Goal: Task Accomplishment & Management: Use online tool/utility

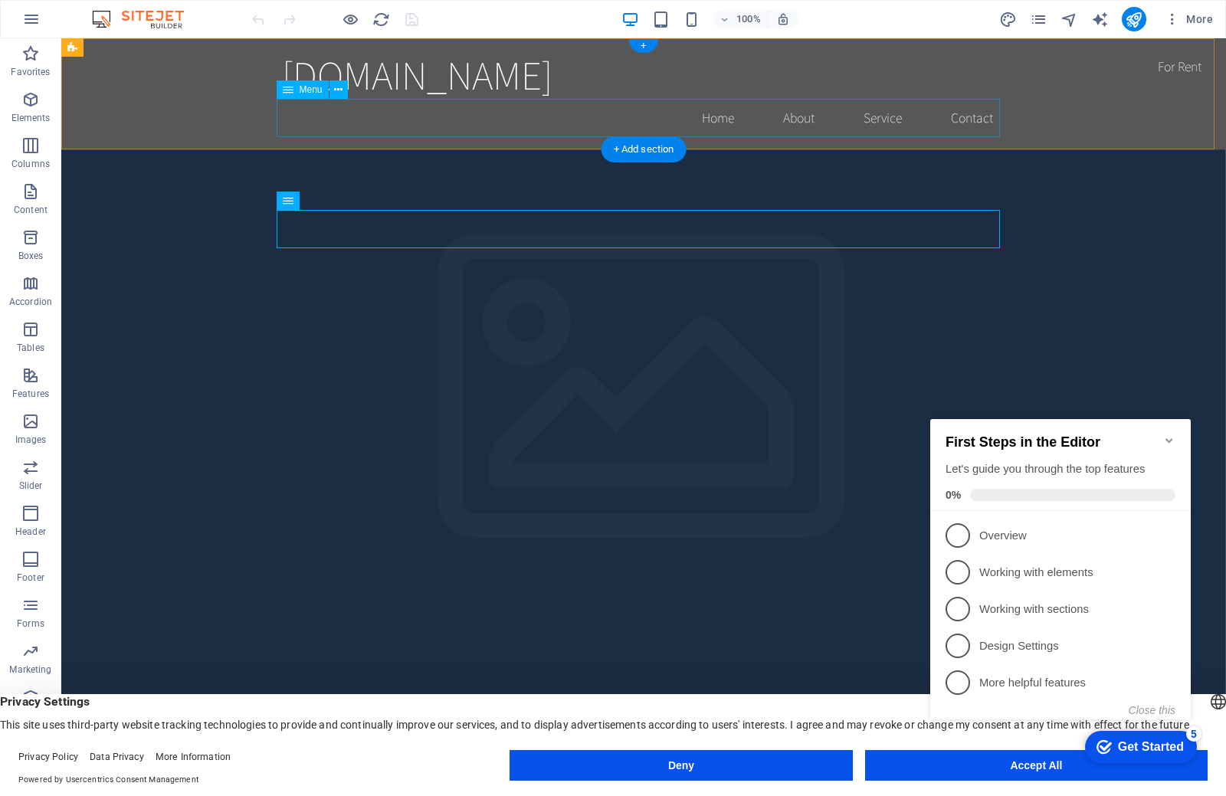
click at [707, 119] on nav "Home About Service Contact" at bounding box center [643, 118] width 723 height 38
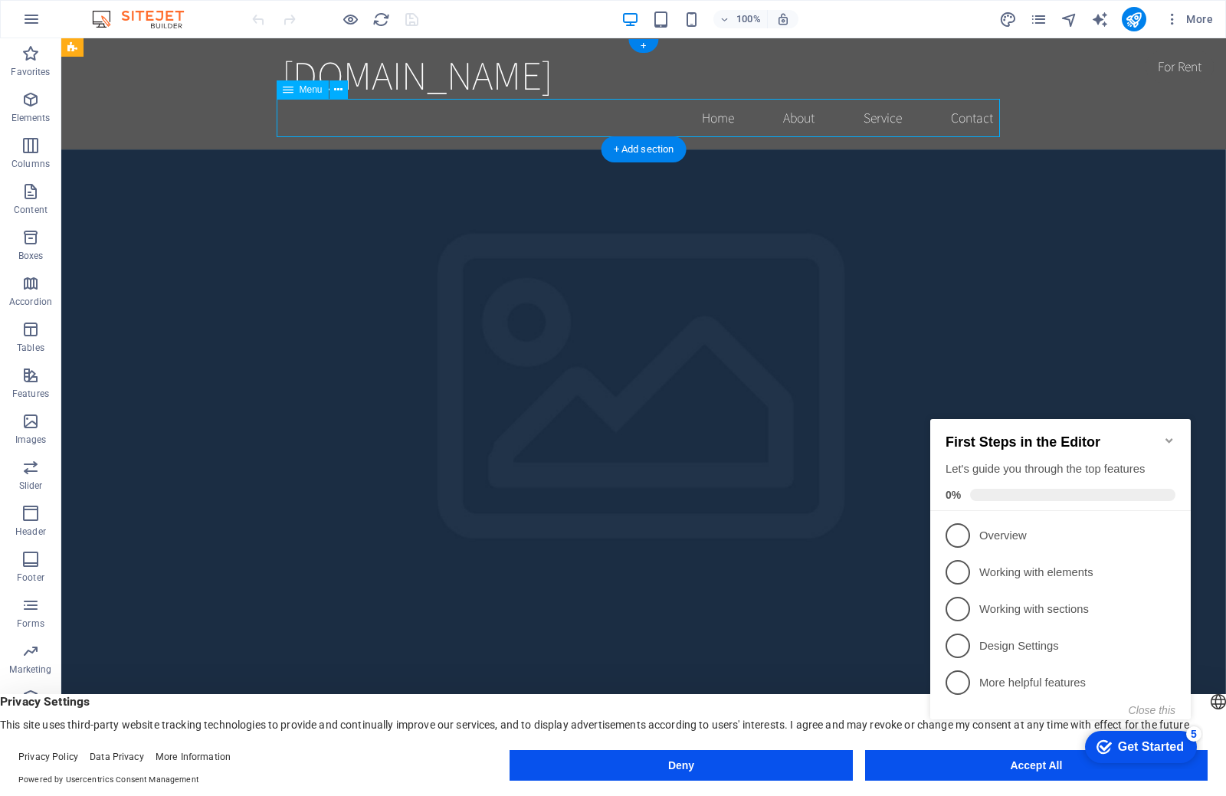
click at [781, 117] on nav "Home About Service Contact" at bounding box center [643, 118] width 723 height 38
click at [287, 93] on icon at bounding box center [288, 89] width 11 height 18
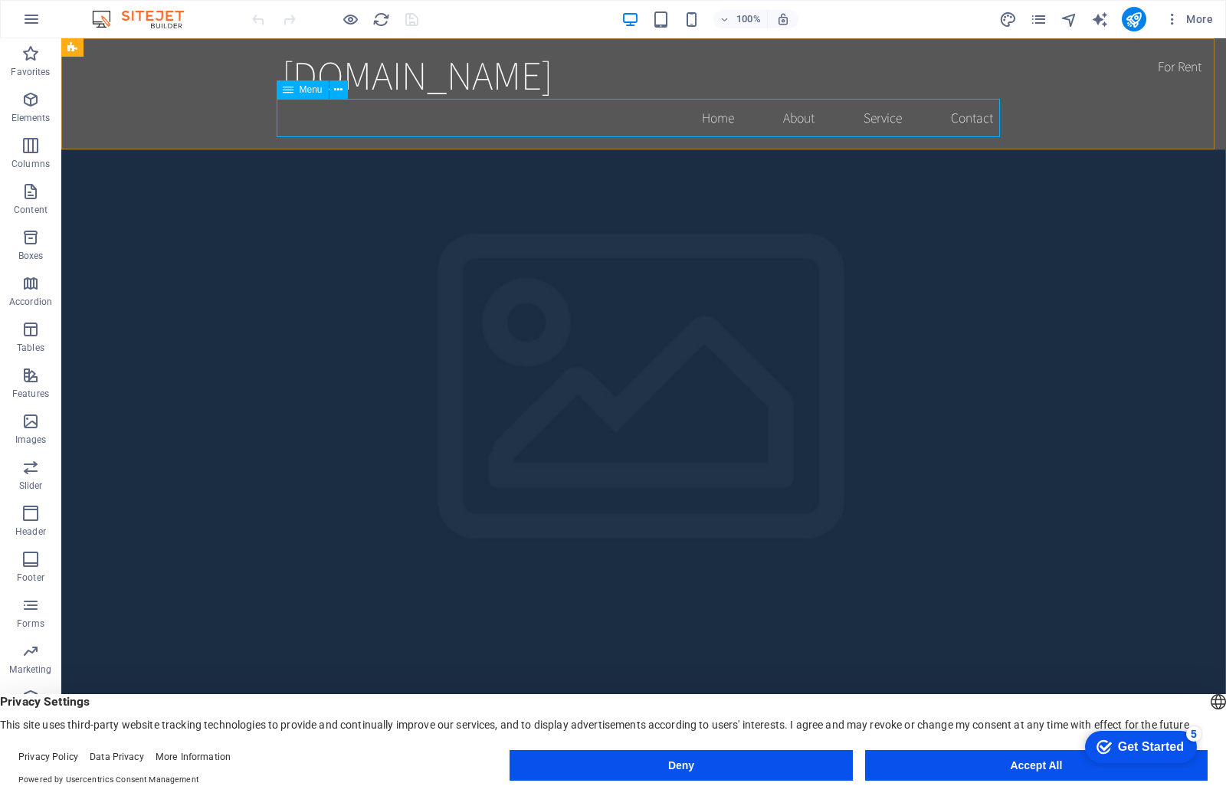
click at [290, 97] on icon at bounding box center [288, 89] width 11 height 18
click at [651, 147] on div "+ Add section" at bounding box center [643, 149] width 85 height 26
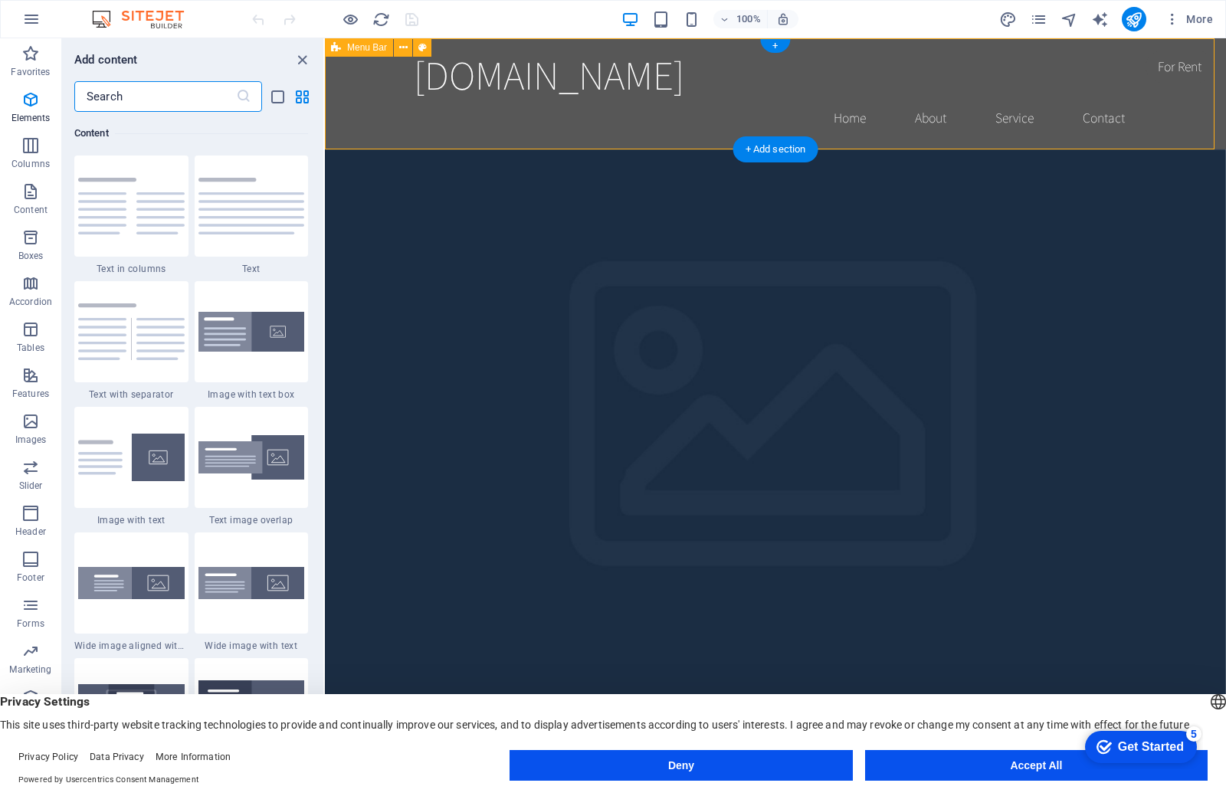
scroll to position [2681, 0]
click at [15, 427] on span "Images" at bounding box center [30, 430] width 61 height 37
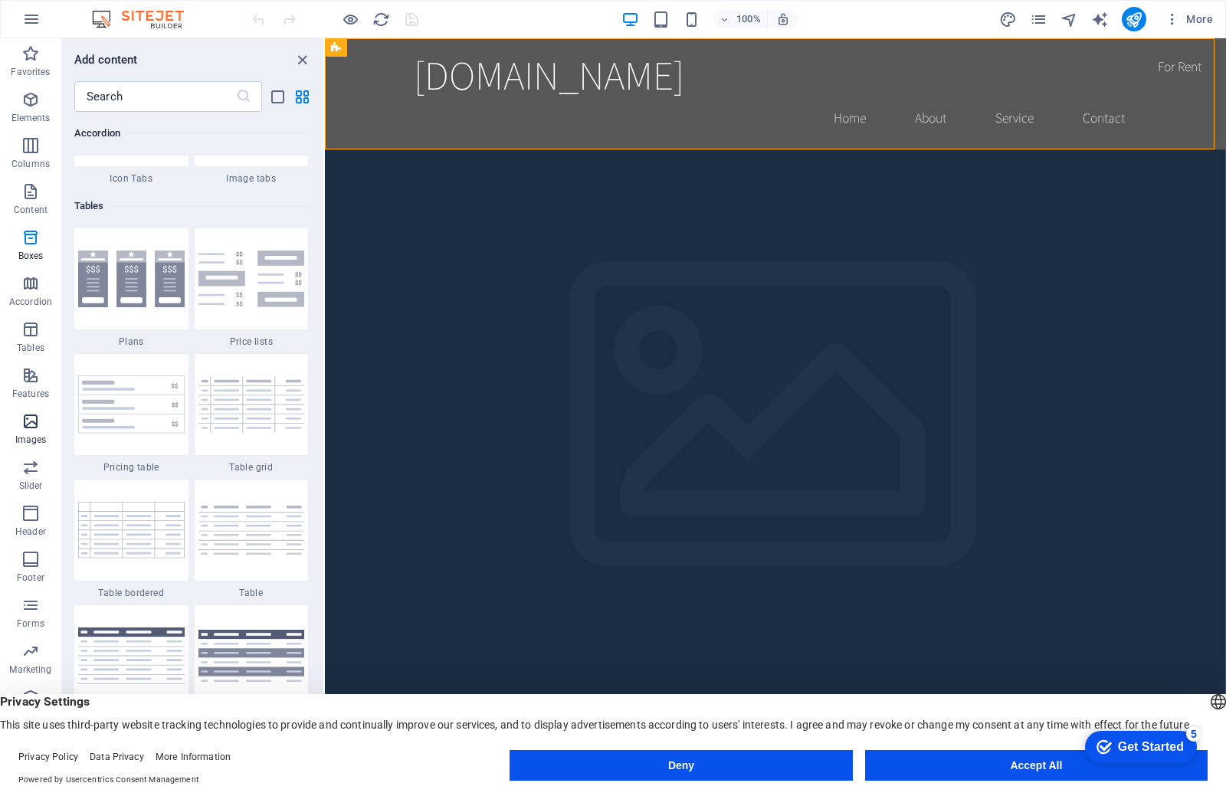
scroll to position [7770, 0]
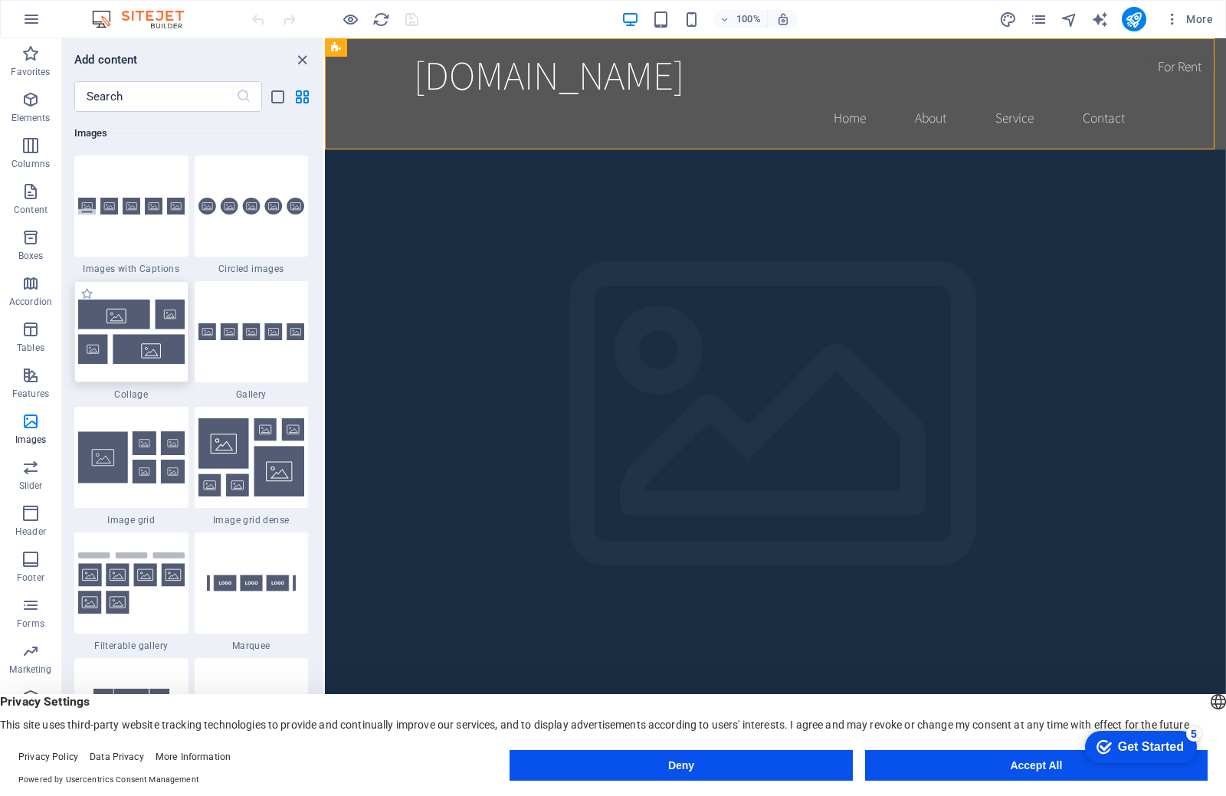
click at [129, 335] on img at bounding box center [131, 332] width 107 height 64
click at [325, 301] on div "Drag here to replace the existing content. Press “Ctrl” if you want to create a…" at bounding box center [775, 404] width 901 height 733
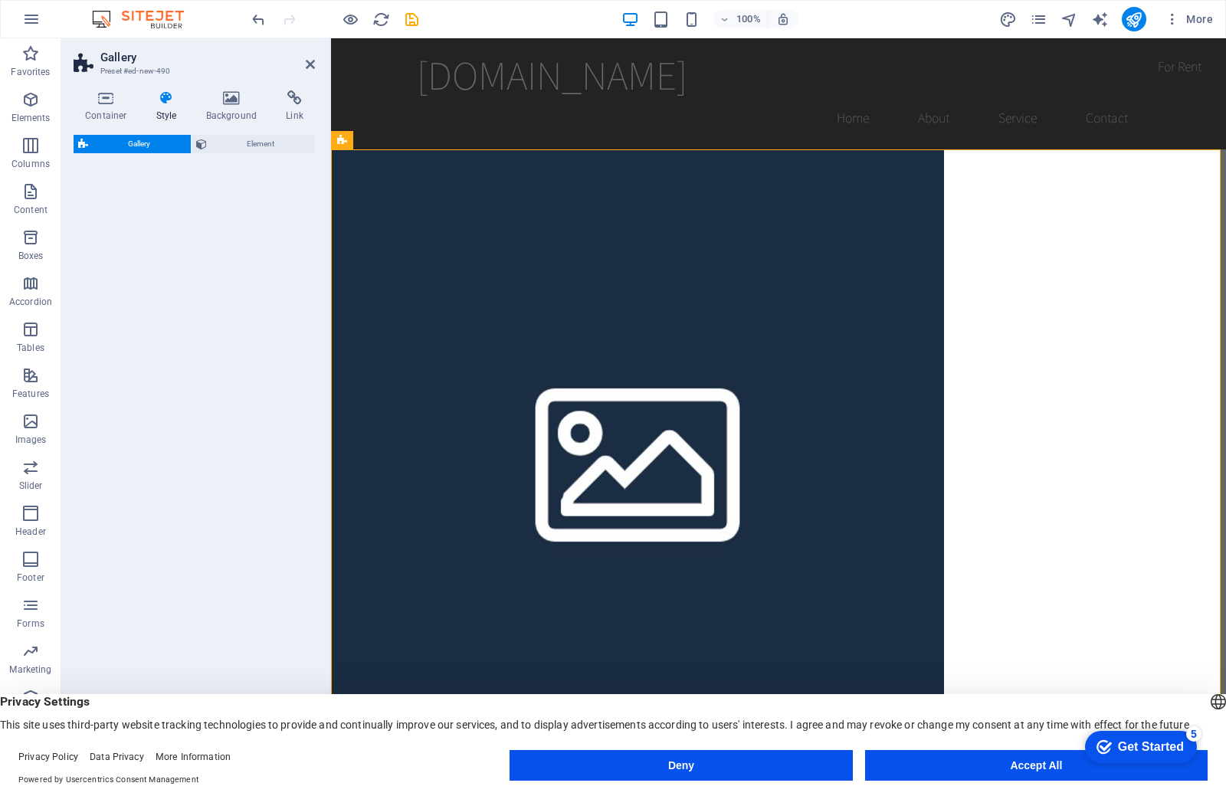
select select "rem"
select select "preset-gallery-v3-collage"
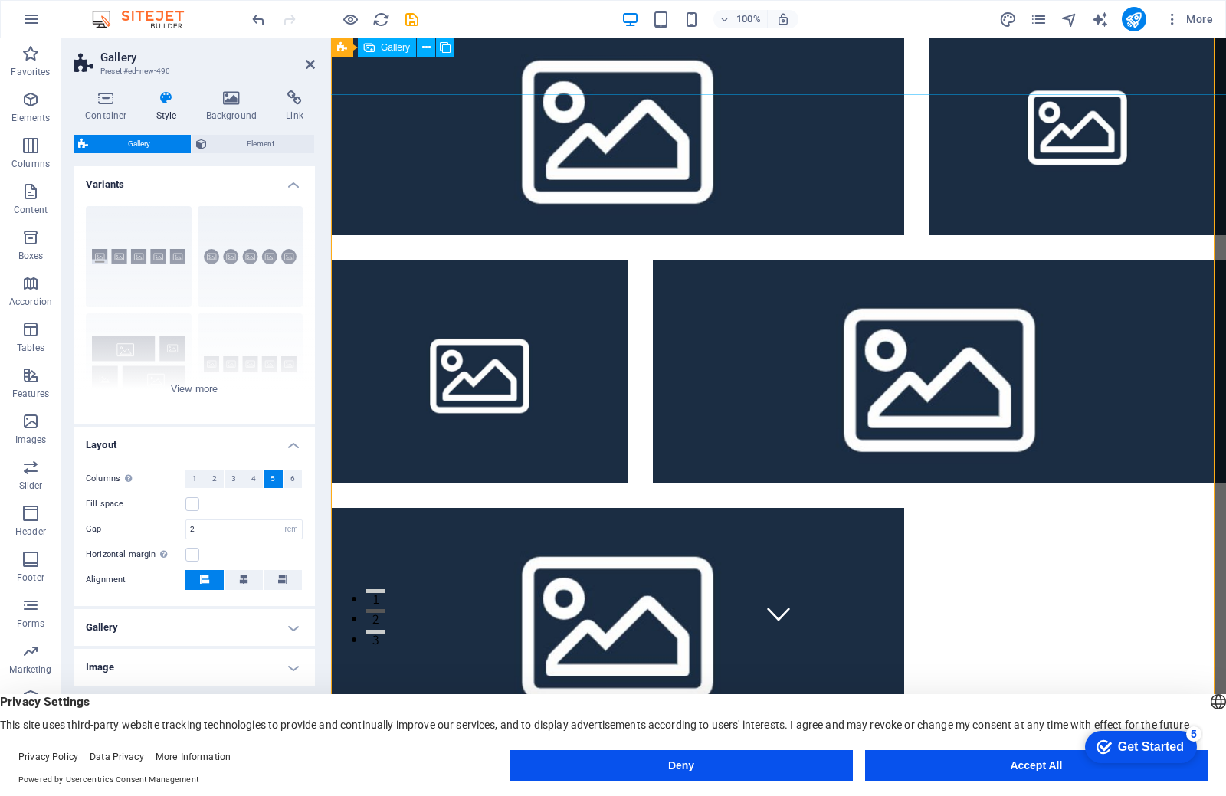
scroll to position [0, 0]
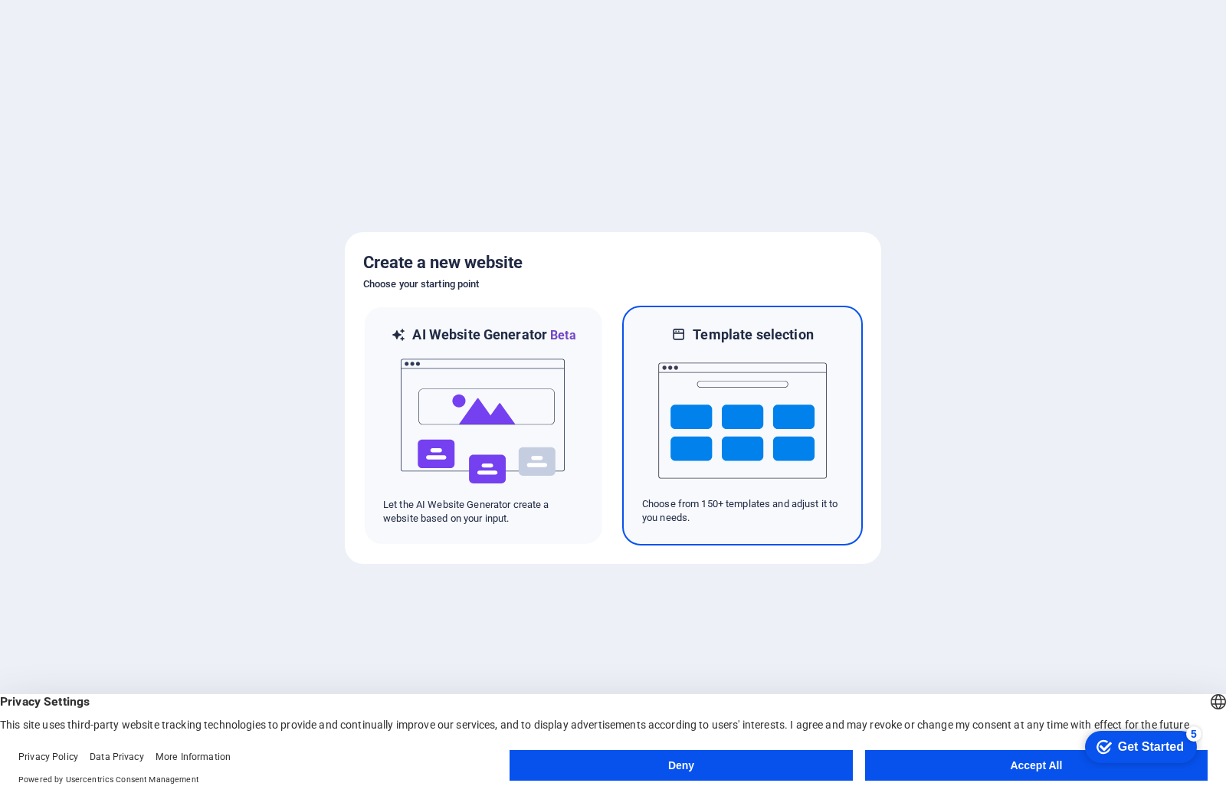
click at [763, 411] on img at bounding box center [742, 420] width 169 height 153
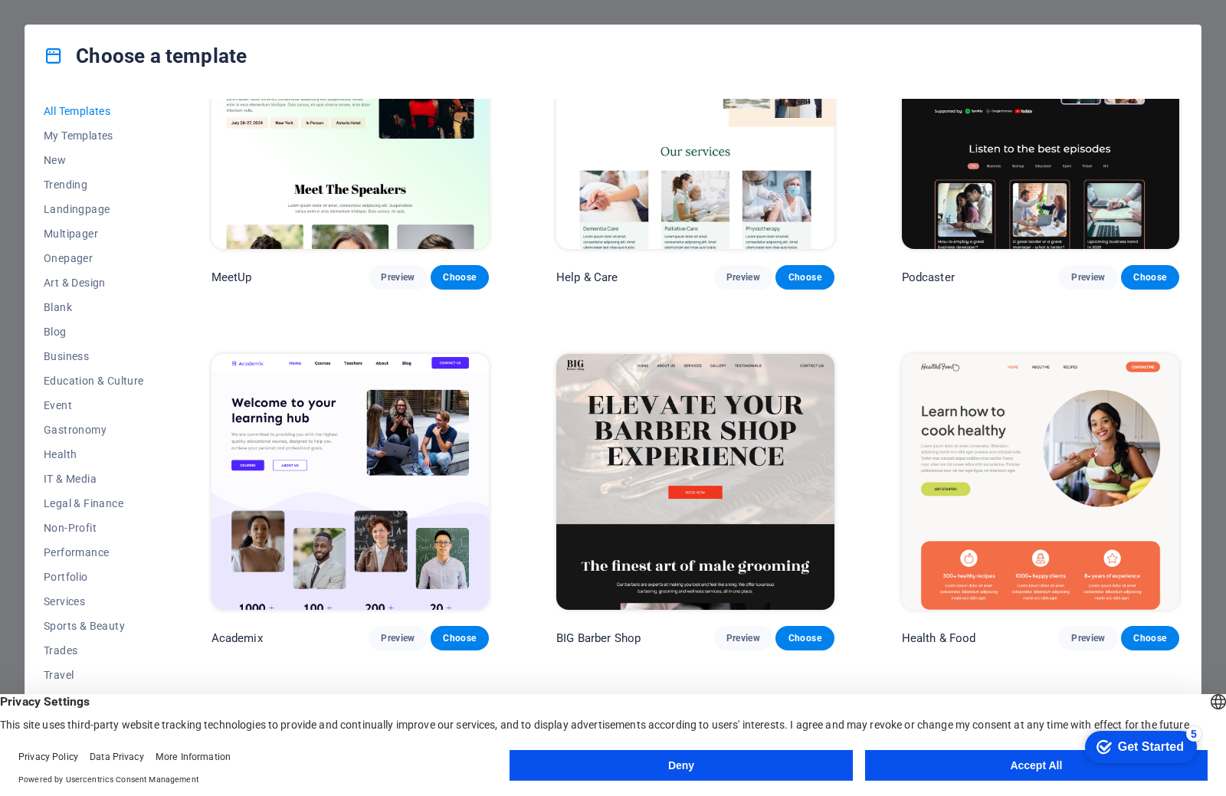
scroll to position [1226, 0]
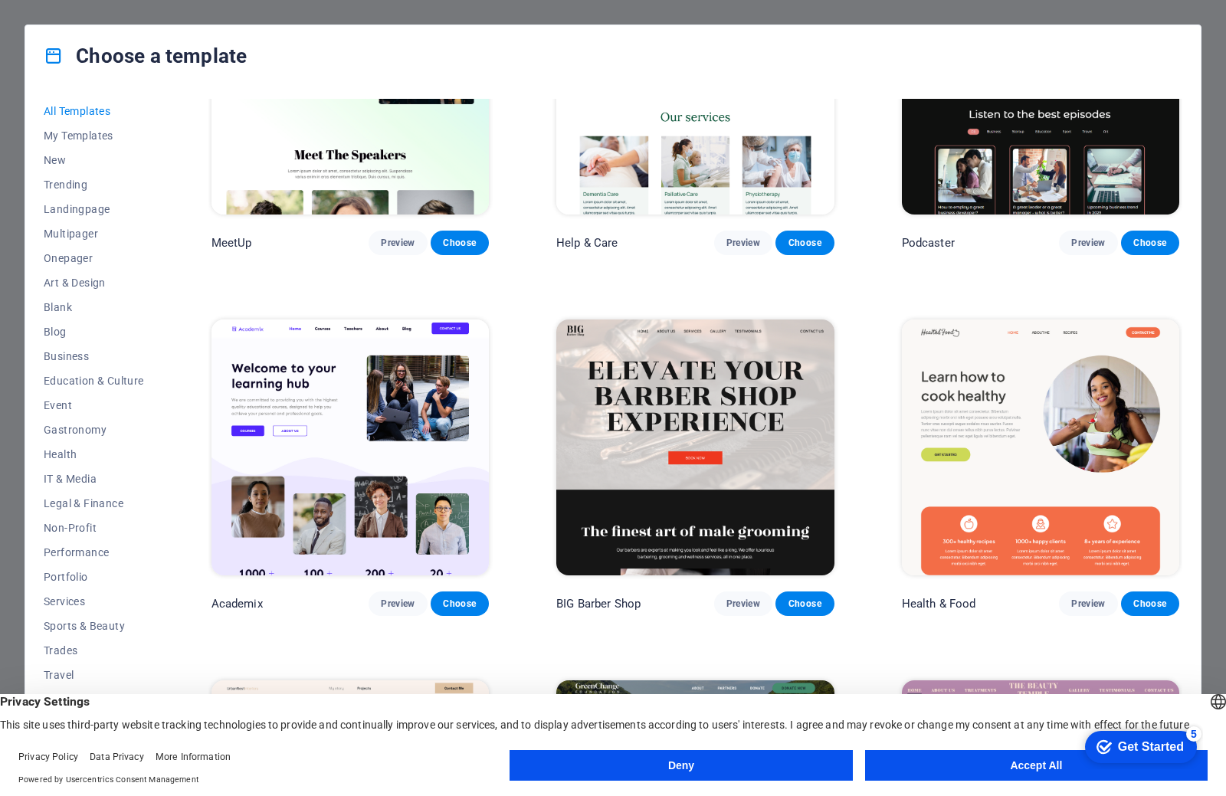
click at [363, 478] on img at bounding box center [349, 448] width 277 height 256
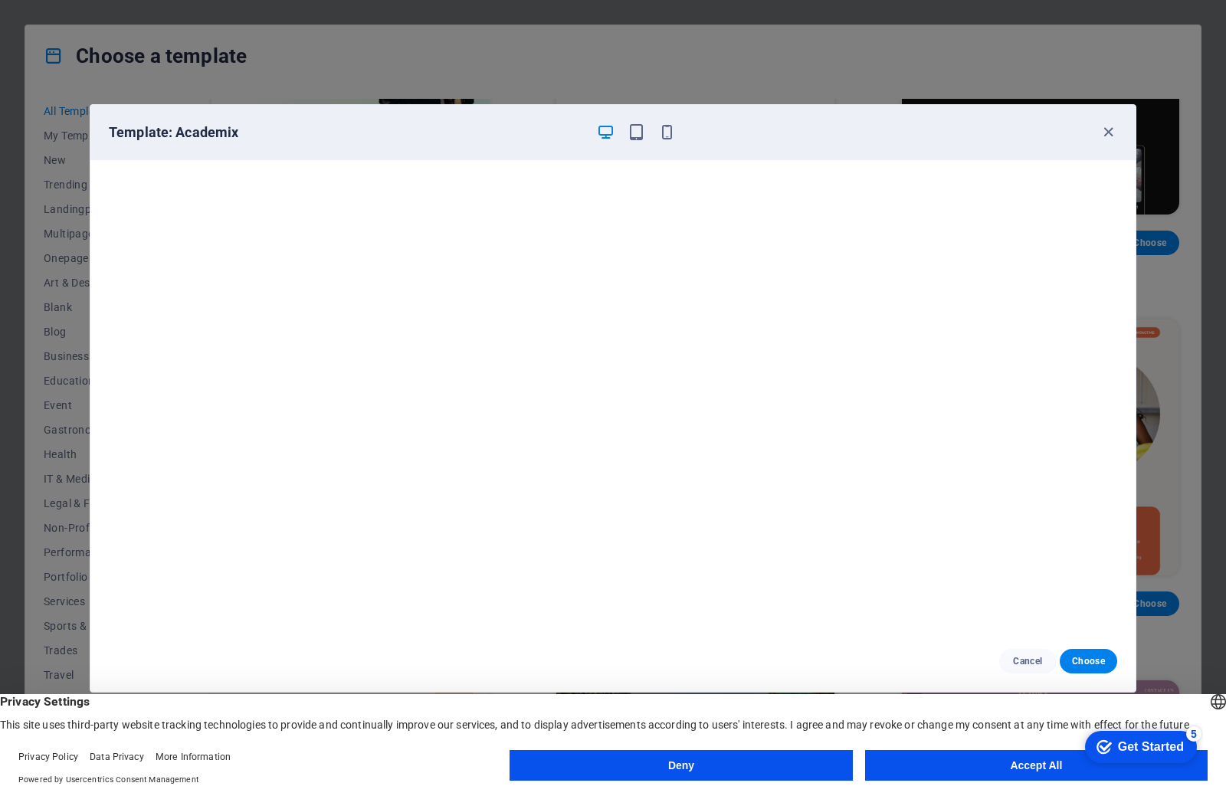
scroll to position [4, 0]
click at [1113, 123] on div "Template: Academix" at bounding box center [612, 132] width 1045 height 55
click at [1113, 126] on icon "button" at bounding box center [1109, 132] width 18 height 18
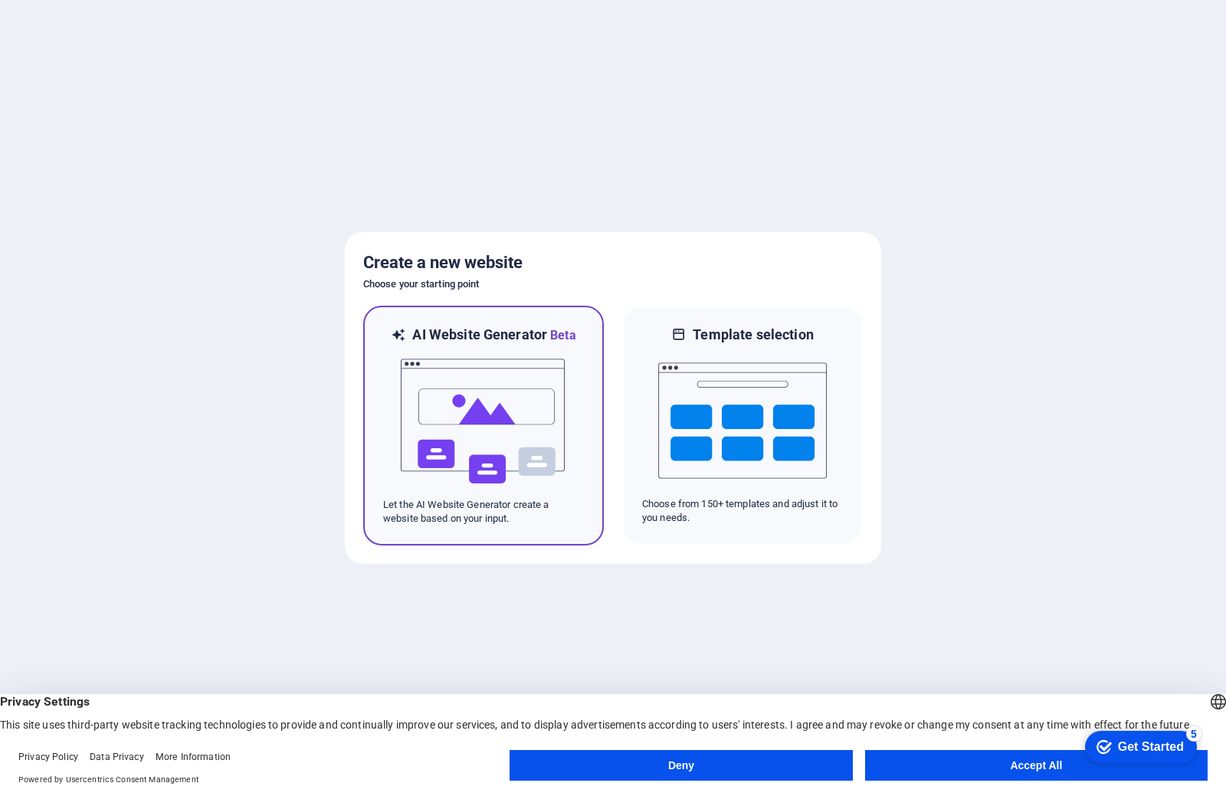
click at [372, 372] on div "AI Website Generator Beta Let the AI Website Generator create a website based o…" at bounding box center [483, 426] width 241 height 240
click at [424, 372] on img at bounding box center [483, 421] width 169 height 153
